Goal: Task Accomplishment & Management: Use online tool/utility

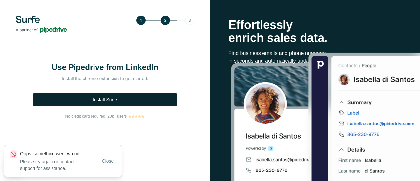
click at [117, 98] on span "Install Surfe" at bounding box center [105, 99] width 24 height 7
